Goal: Task Accomplishment & Management: Manage account settings

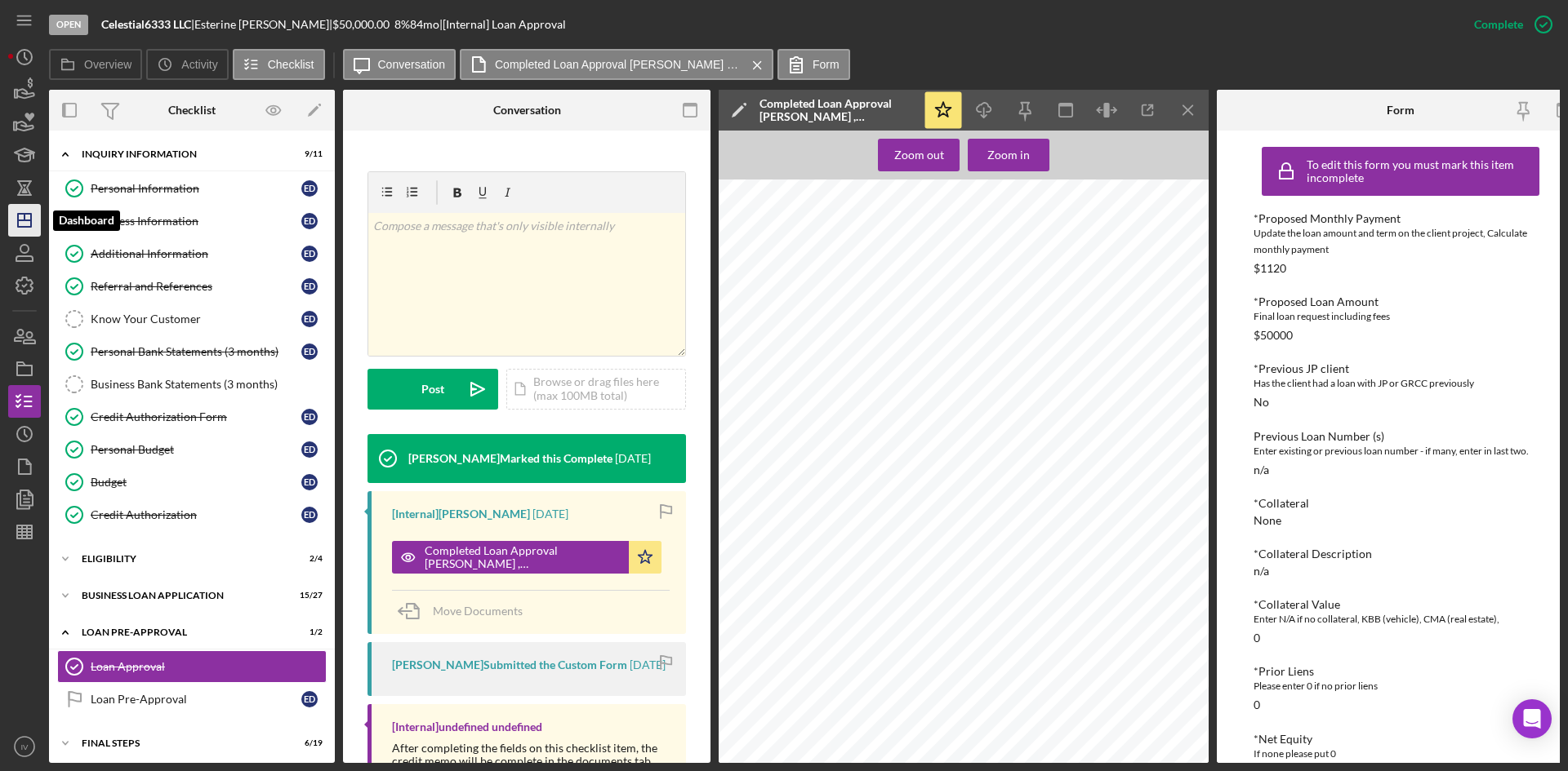
scroll to position [965, 0]
click at [13, 214] on icon "Icon/Dashboard" at bounding box center [24, 220] width 41 height 41
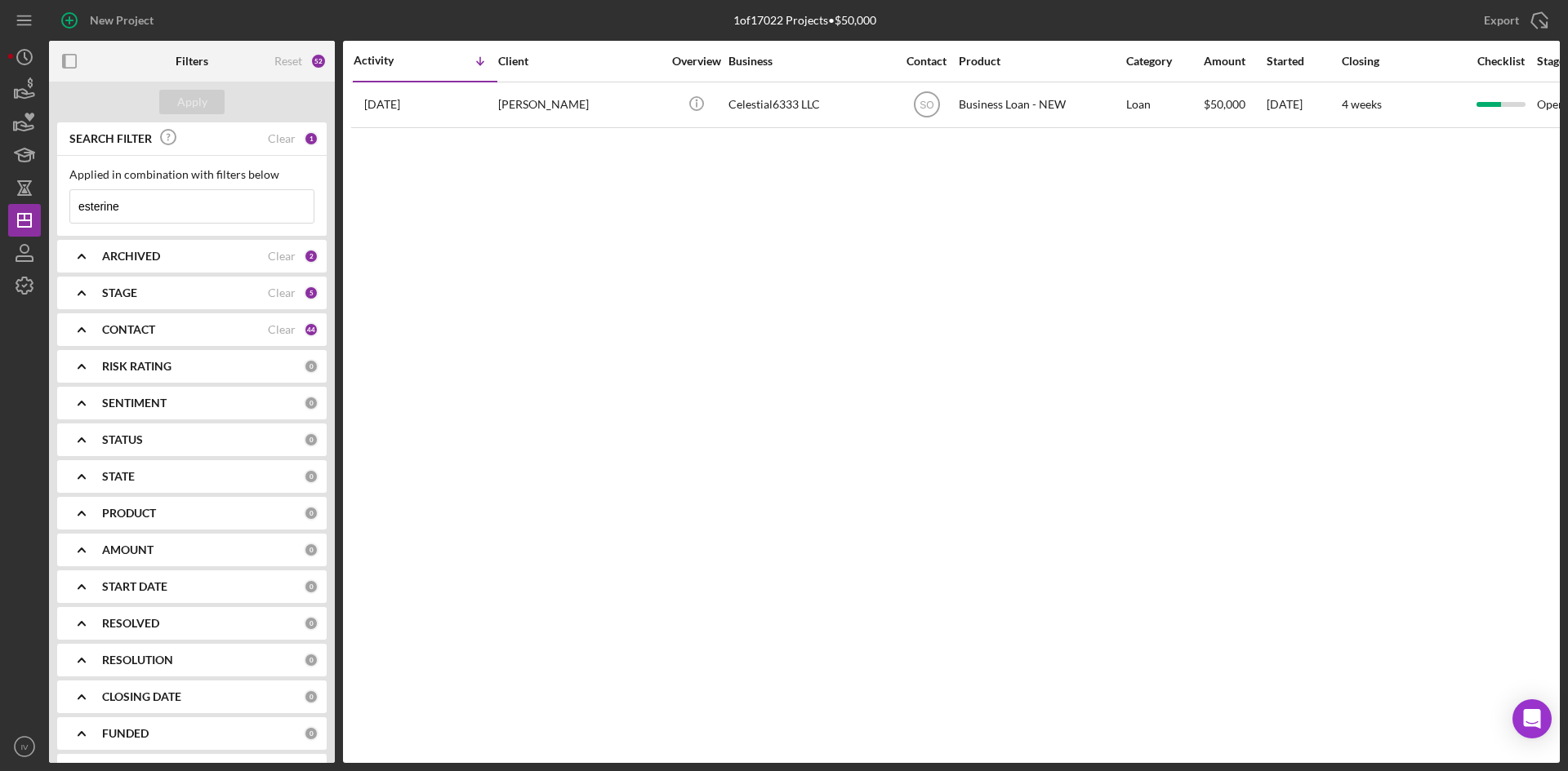
drag, startPoint x: 199, startPoint y: 201, endPoint x: -1, endPoint y: 213, distance: 200.4
click at [0, 213] on html "New Project 1 of 17022 Projects • $50,000 esterine Export Icon/Export Filters R…" at bounding box center [784, 386] width 1568 height 771
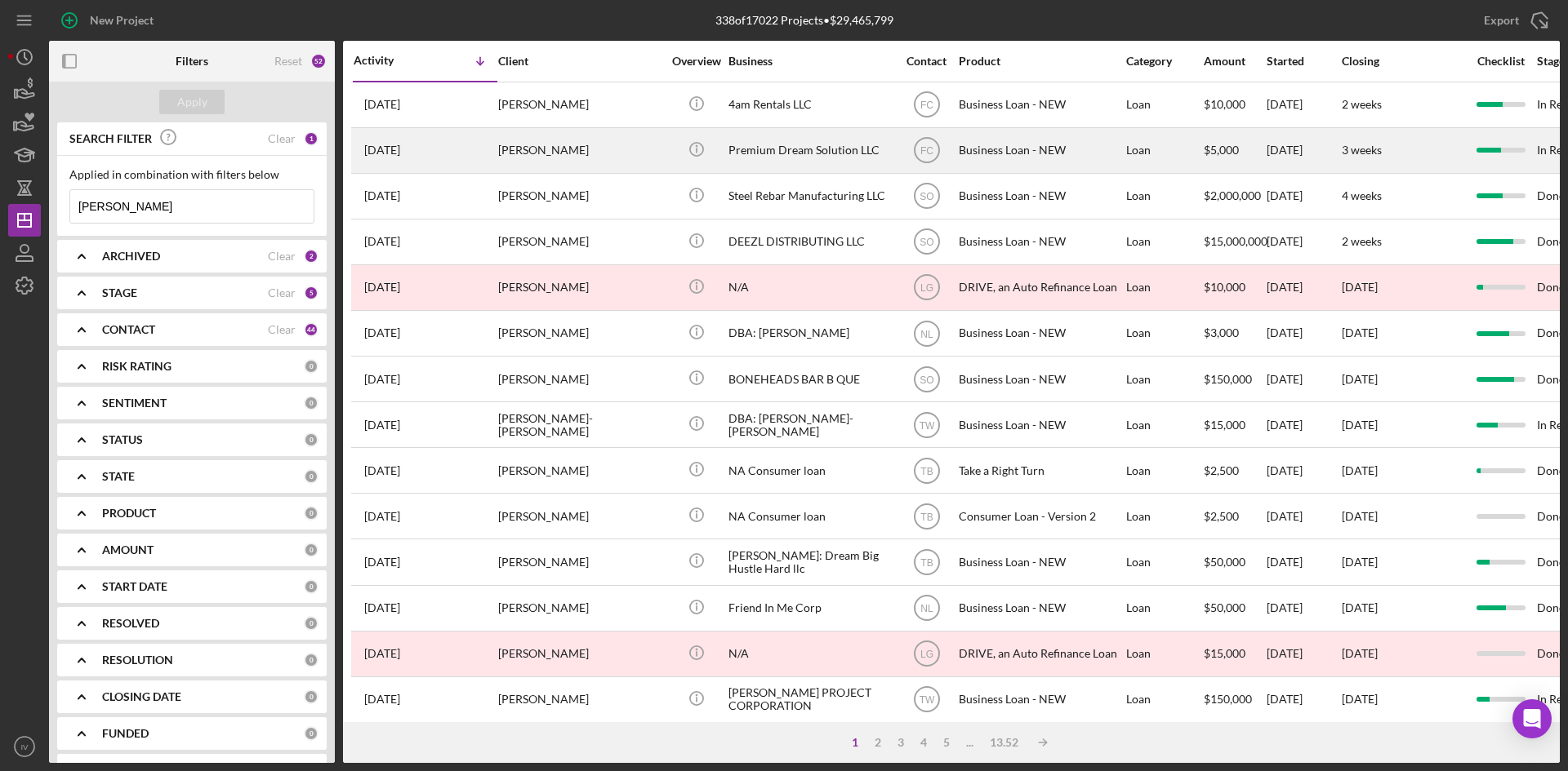
type input "[PERSON_NAME]"
click at [553, 156] on div "[PERSON_NAME]" at bounding box center [579, 150] width 164 height 43
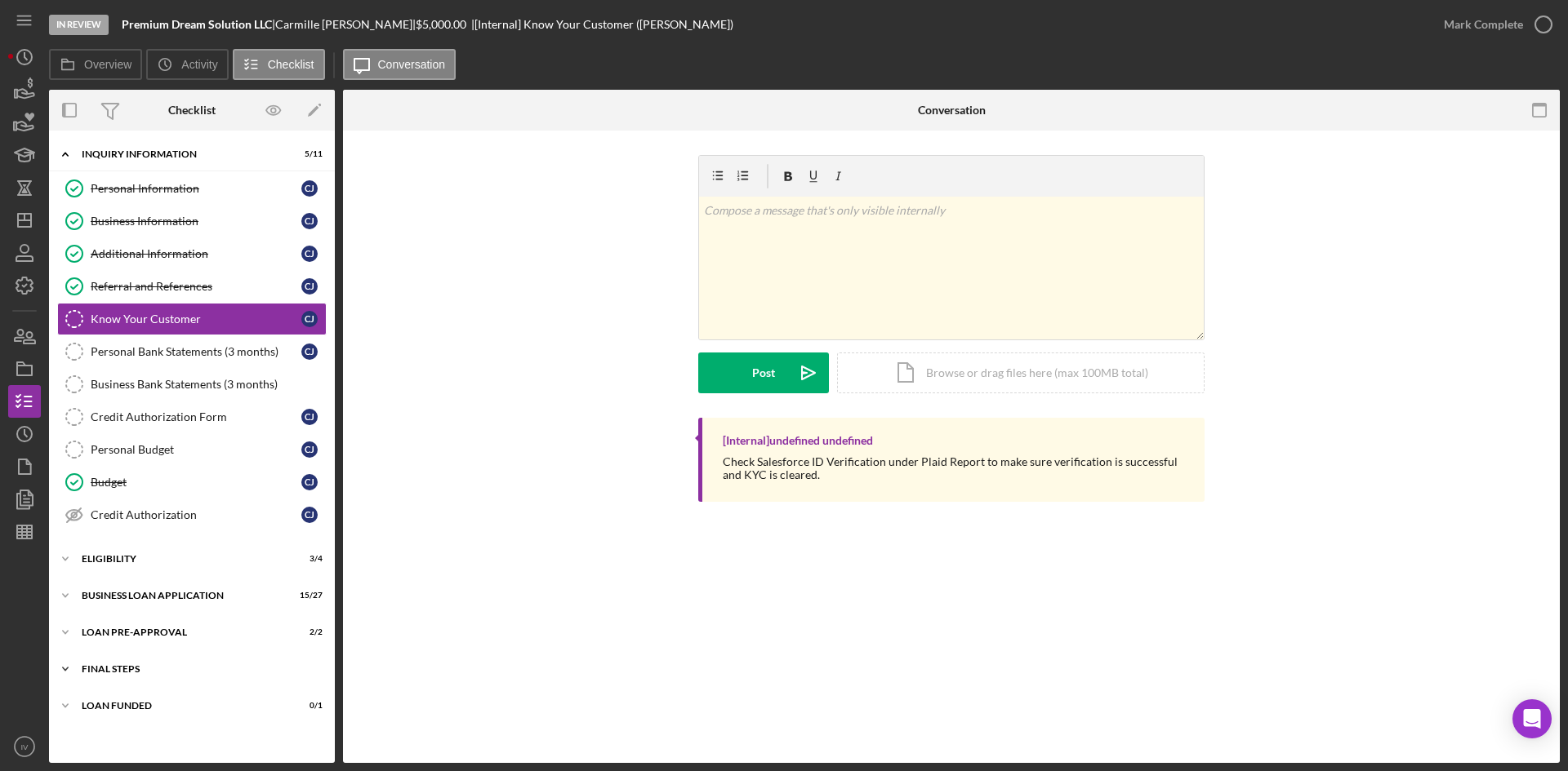
click at [123, 669] on div "FINAL STEPS" at bounding box center [198, 669] width 233 height 10
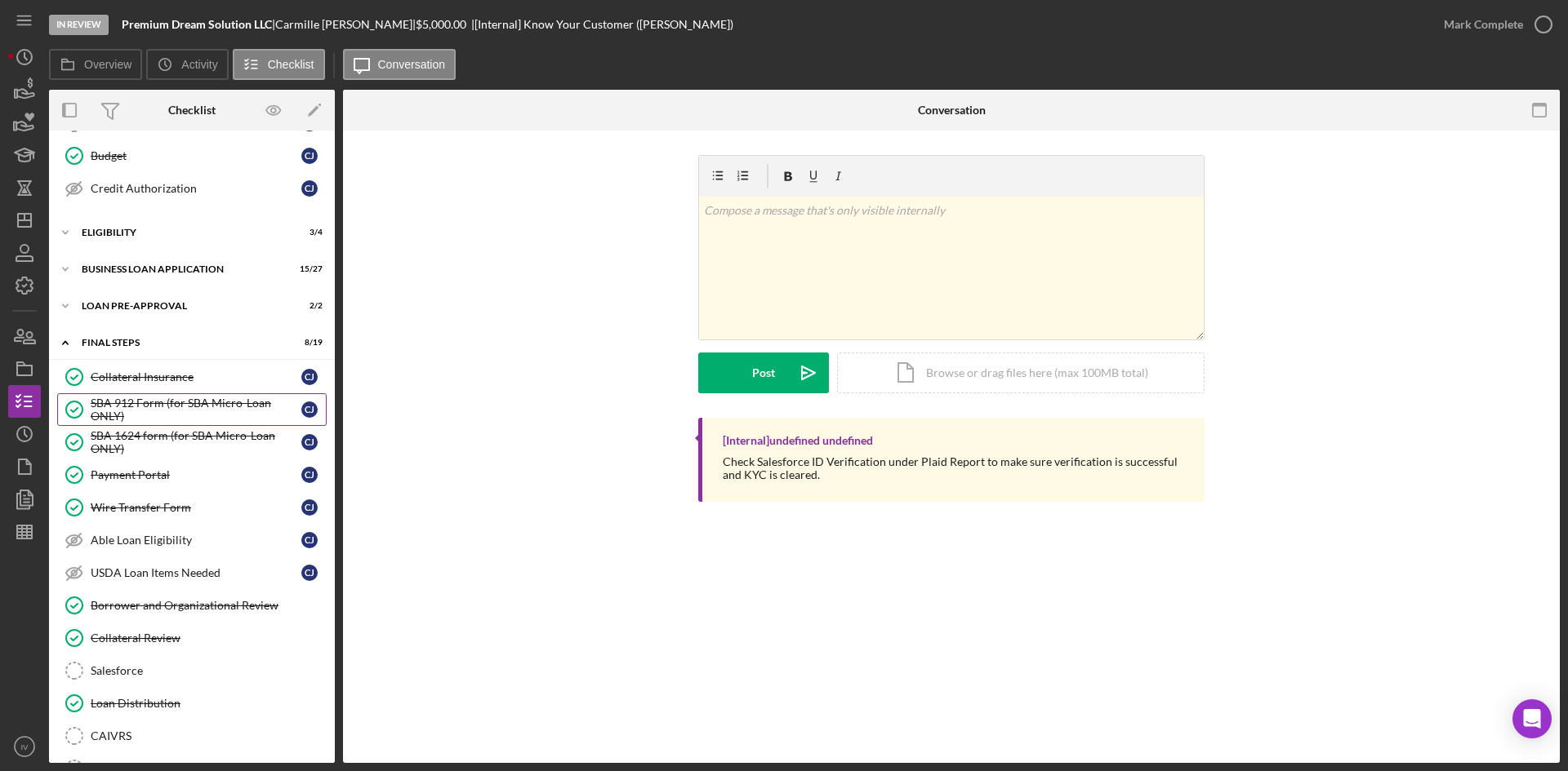
click at [185, 406] on div "SBA 912 Form (for SBA Micro-Loan ONLY)" at bounding box center [196, 409] width 210 height 26
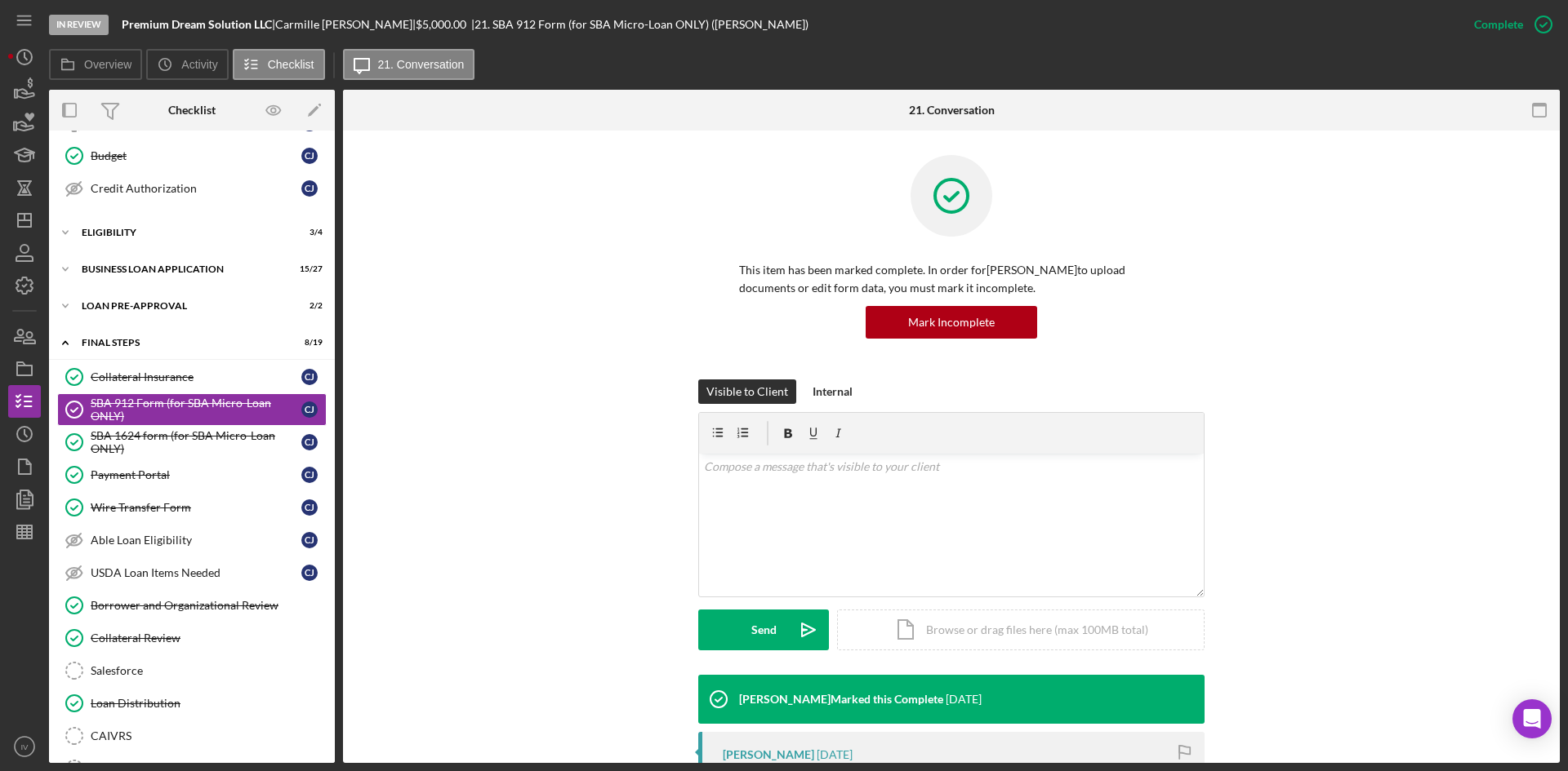
scroll to position [244, 0]
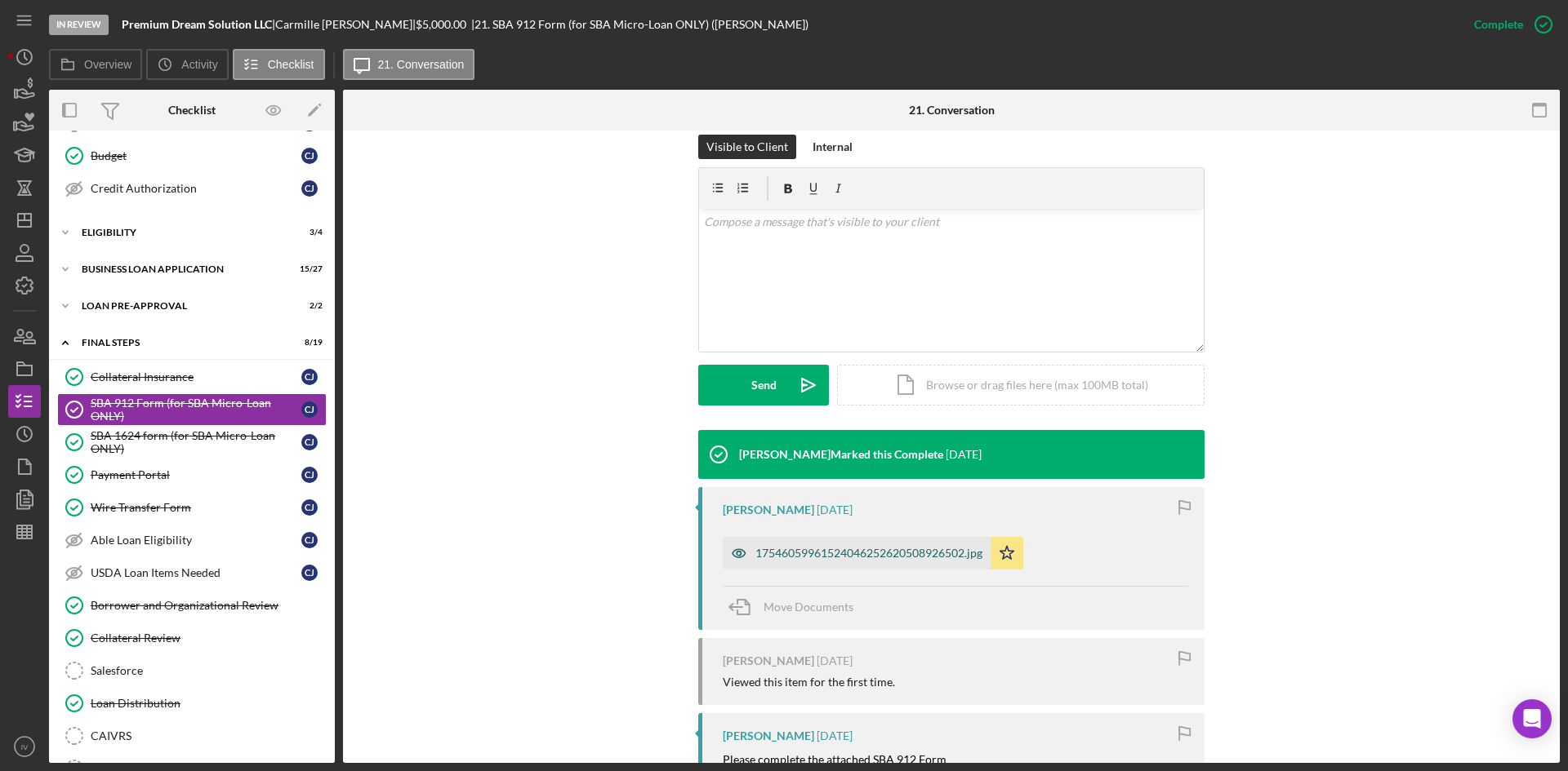
click at [818, 543] on div "17546059961524046252620508926502.jpg" at bounding box center [856, 554] width 268 height 33
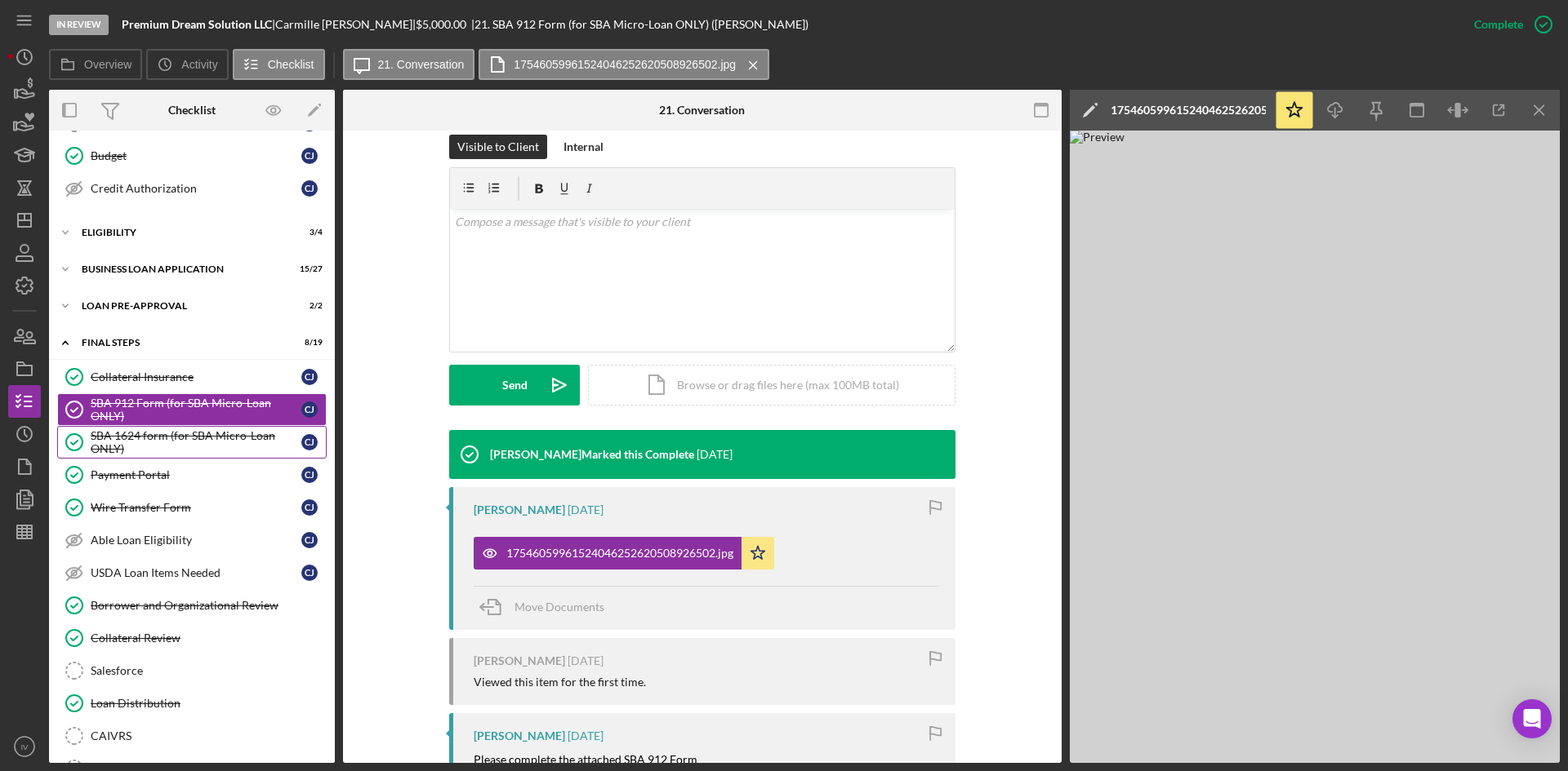
click at [159, 441] on div "SBA 1624 form (for SBA Micro-Loan ONLY)" at bounding box center [196, 442] width 210 height 26
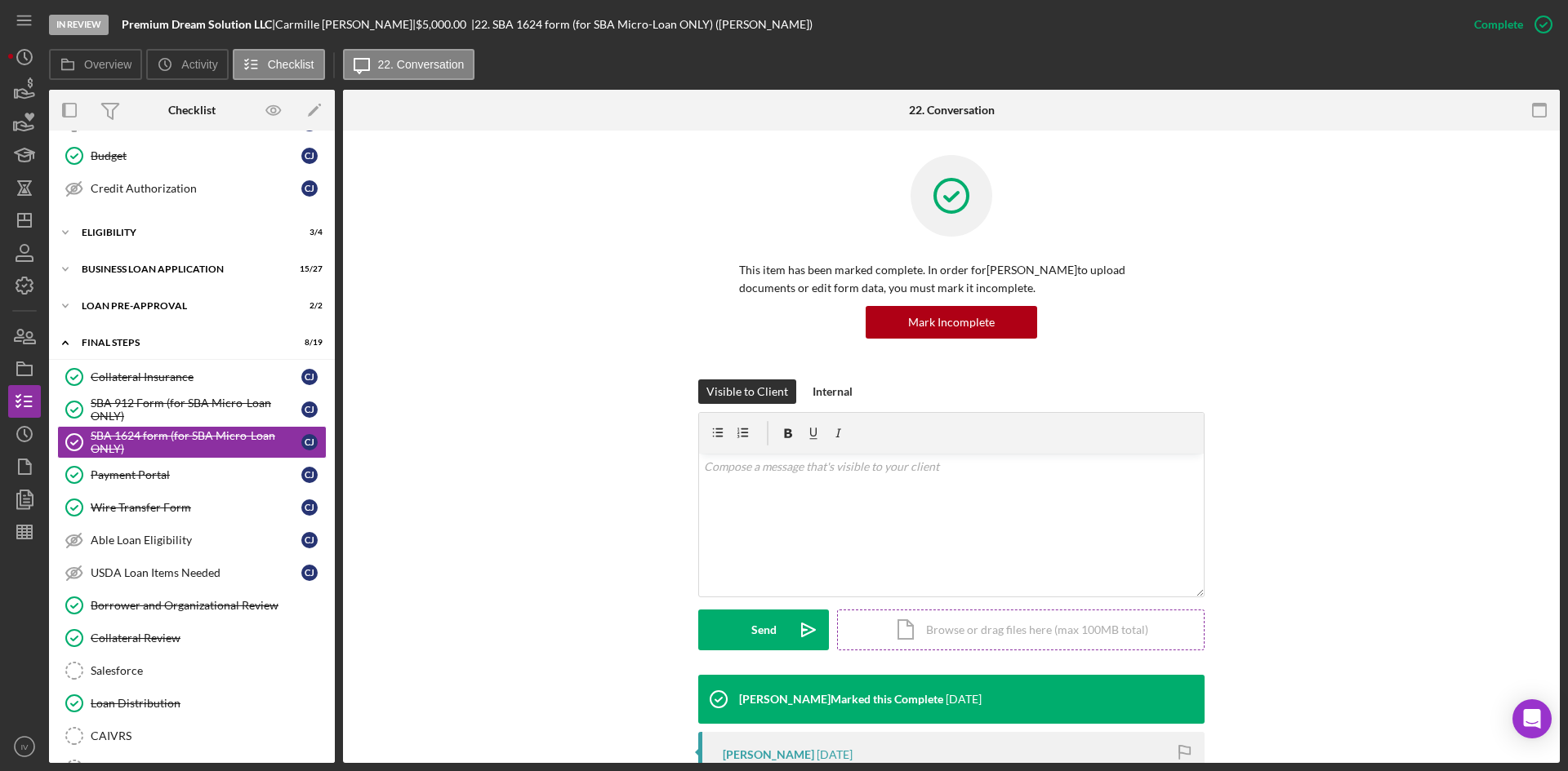
scroll to position [82, 0]
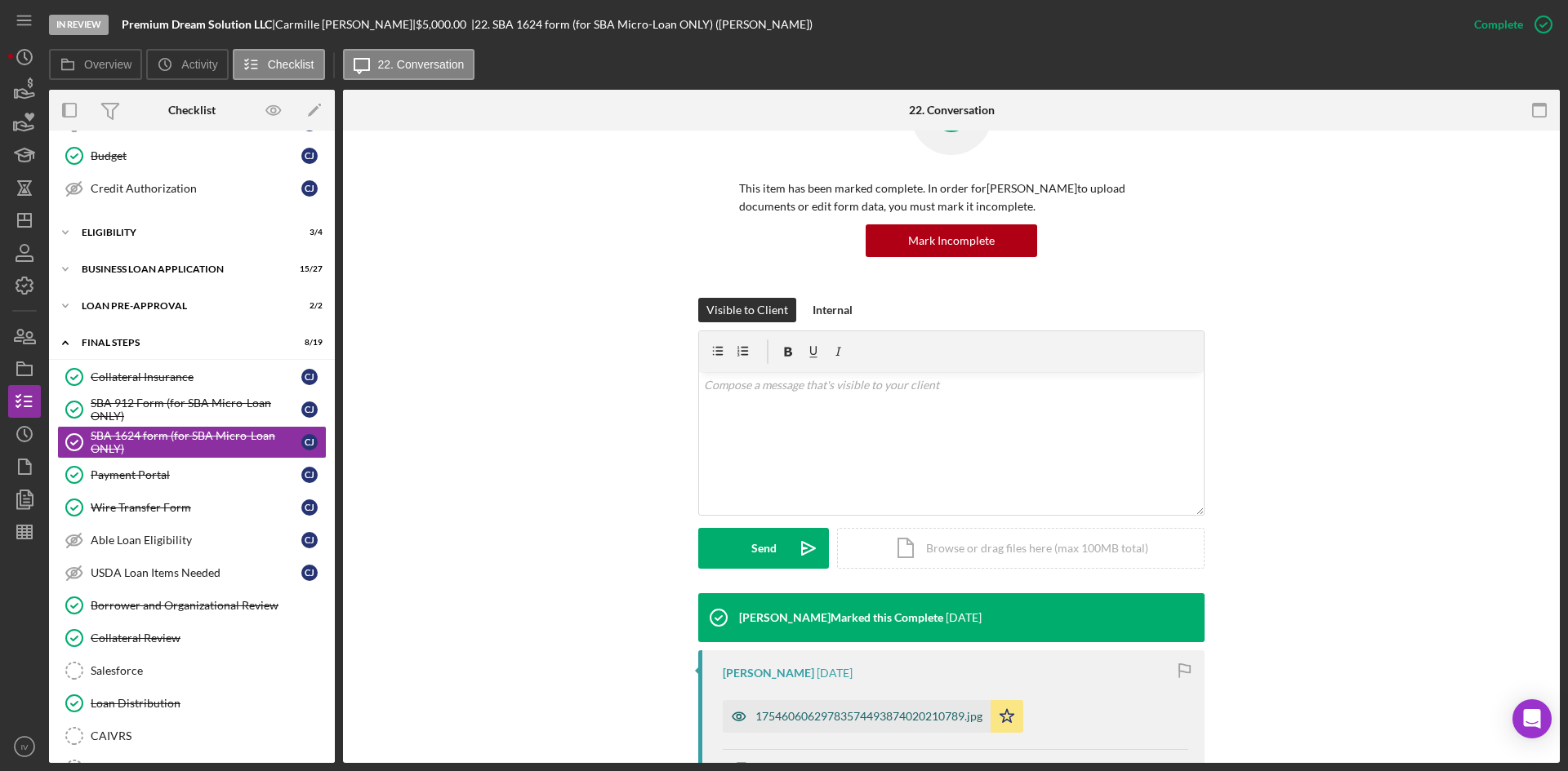
click at [805, 710] on div "17546060629783574493874020210789.jpg" at bounding box center [868, 716] width 227 height 13
